Goal: Transaction & Acquisition: Book appointment/travel/reservation

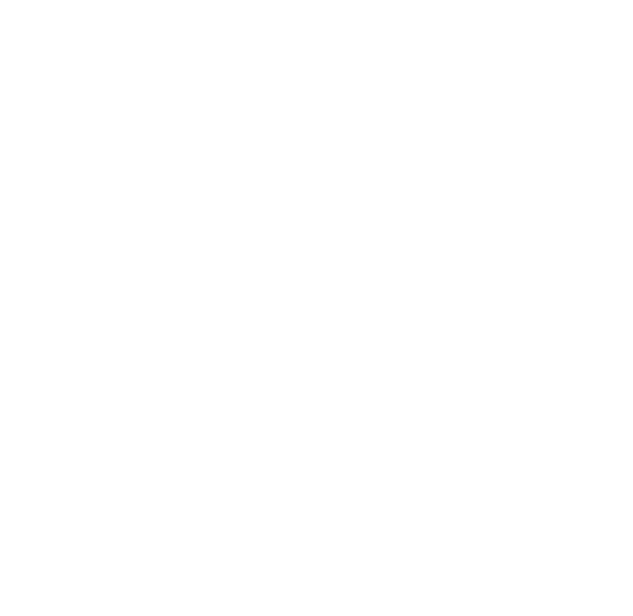
scroll to position [5695, 0]
click at [128, 419] on div "Dolomiten" at bounding box center [277, 443] width 465 height 49
click at [319, 237] on link "weiterlesen" at bounding box center [317, 252] width 124 height 30
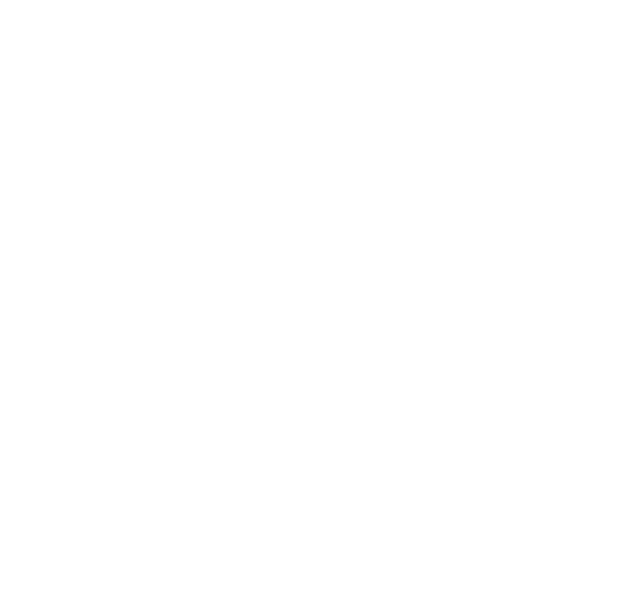
click at [345, 195] on link "Alle Hotels anzeigen" at bounding box center [316, 192] width 573 height 30
click at [491, 271] on div at bounding box center [316, 260] width 573 height 322
click at [449, 290] on div at bounding box center [316, 268] width 573 height 322
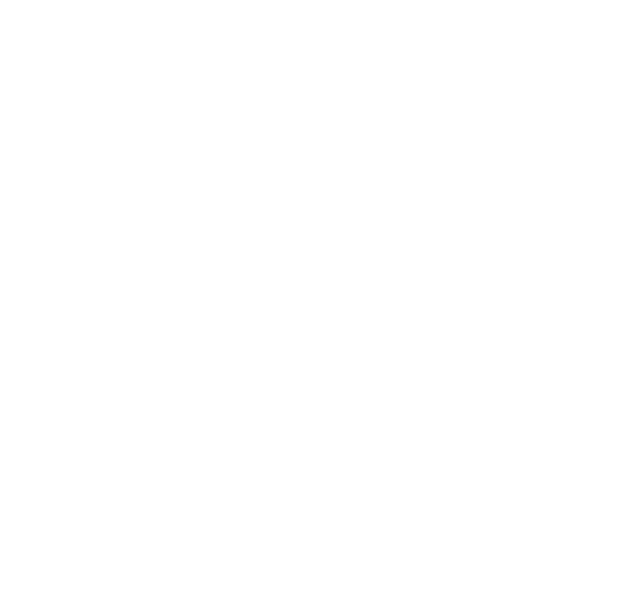
scroll to position [0, 0]
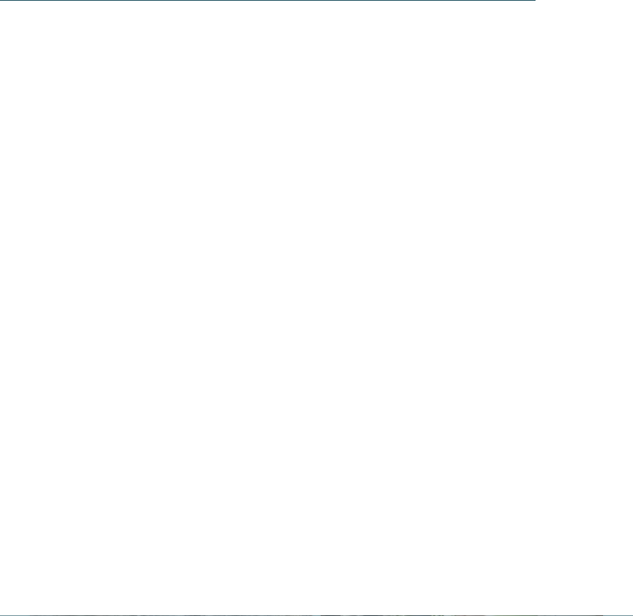
scroll to position [2465, 0]
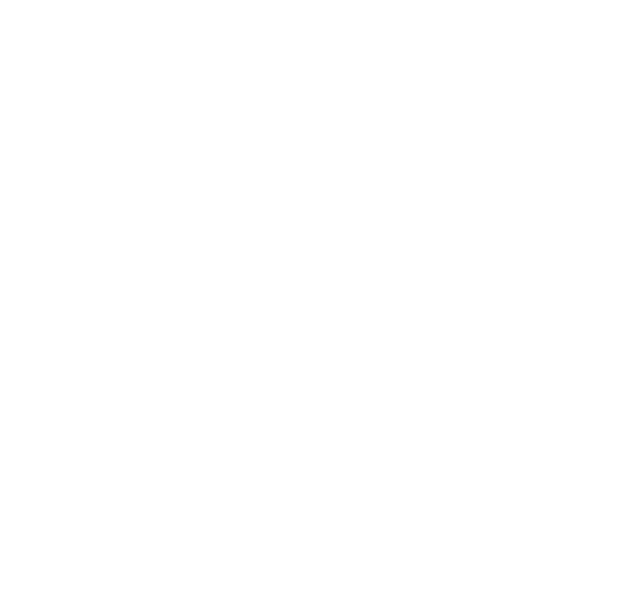
click at [506, 302] on div "Angebote" at bounding box center [462, 311] width 282 height 142
click at [240, 488] on div "Erlebnisreich Südtirol" at bounding box center [171, 559] width 282 height 142
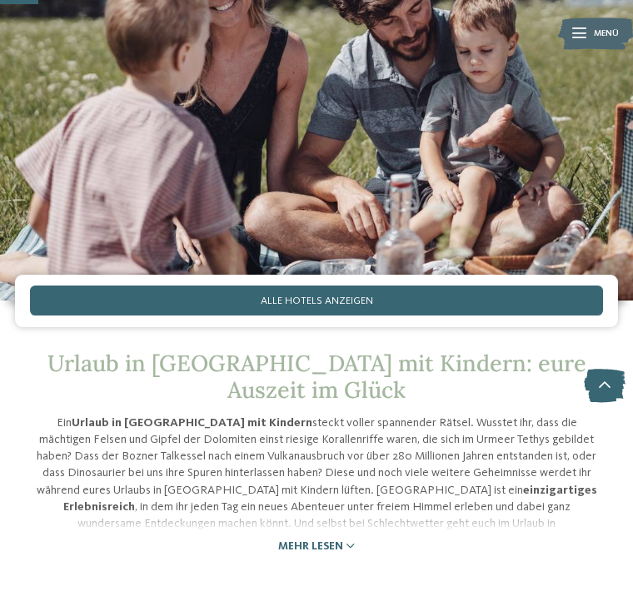
scroll to position [240, 0]
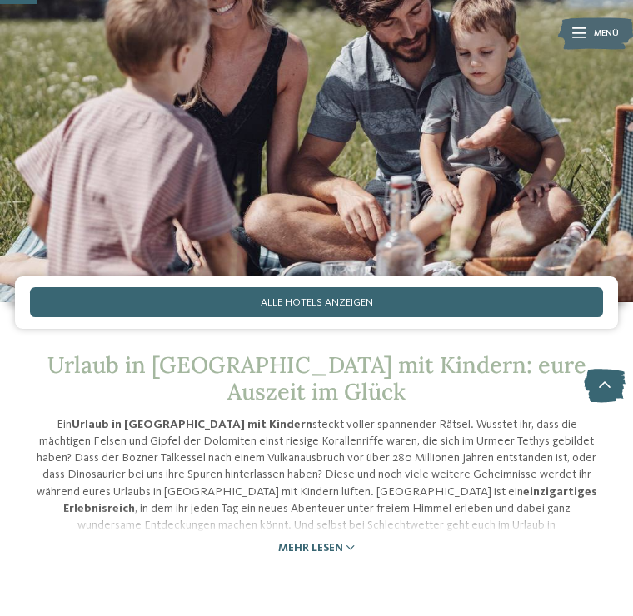
click at [400, 307] on link "Alle Hotels anzeigen" at bounding box center [316, 302] width 573 height 30
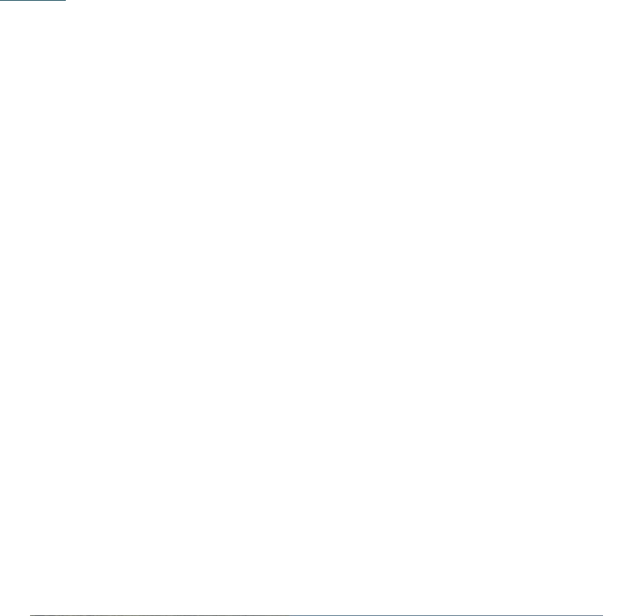
scroll to position [1613, 0]
click at [441, 309] on div at bounding box center [316, 232] width 573 height 322
click at [484, 296] on img at bounding box center [316, 245] width 633 height 356
